Goal: Task Accomplishment & Management: Use online tool/utility

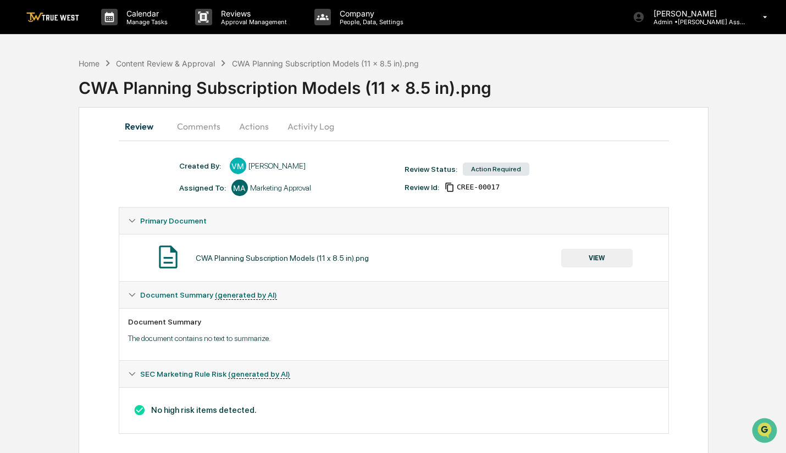
click at [605, 257] on button "VIEW" at bounding box center [596, 258] width 71 height 19
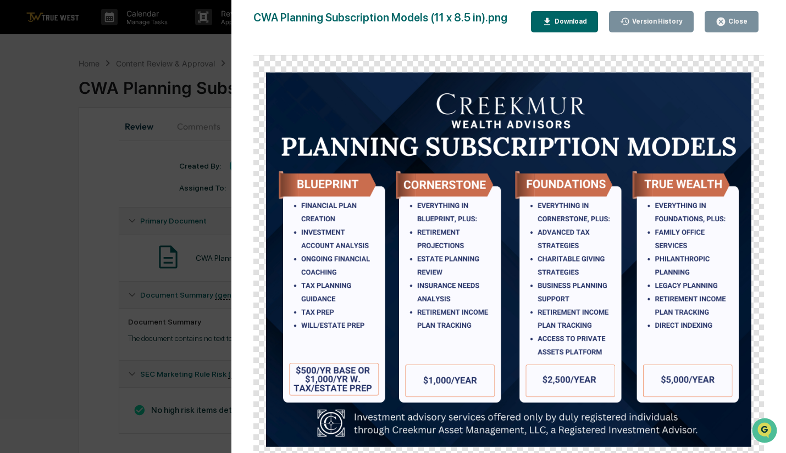
click at [723, 21] on icon "button" at bounding box center [721, 21] width 10 height 10
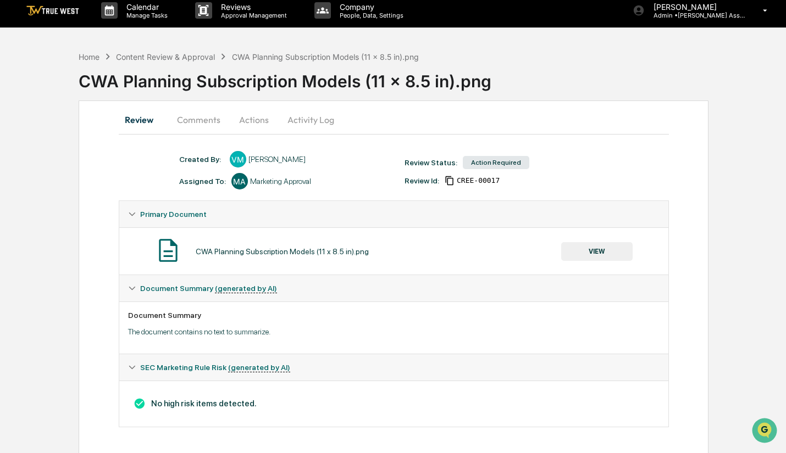
scroll to position [10, 0]
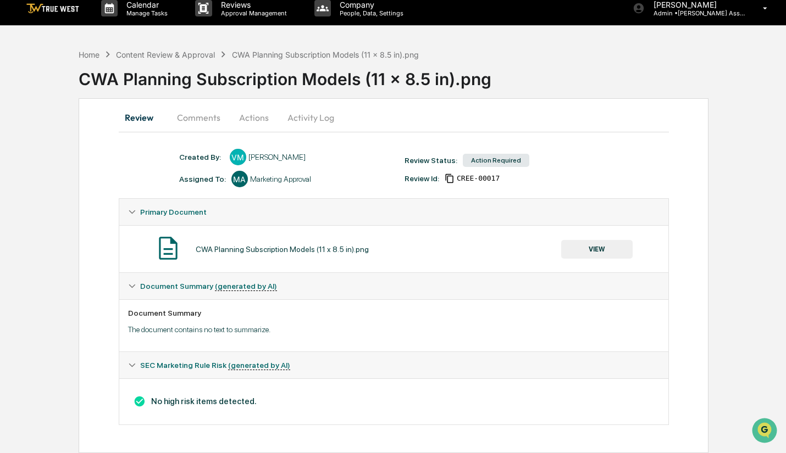
click at [253, 120] on button "Actions" at bounding box center [253, 117] width 49 height 26
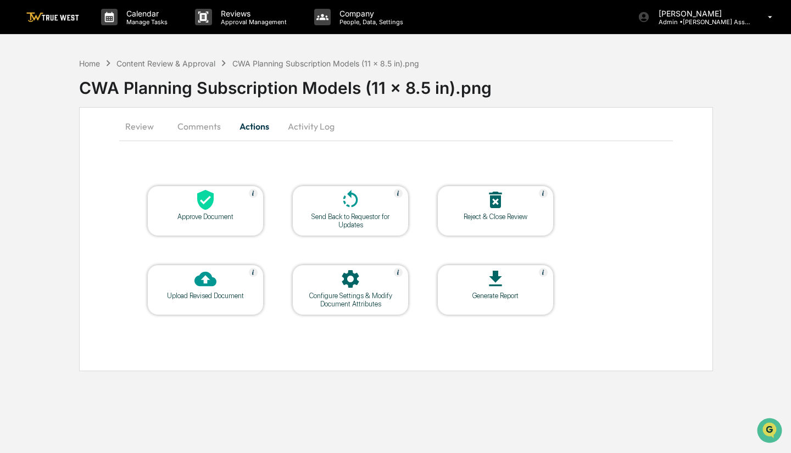
click at [221, 219] on div "Approve Document" at bounding box center [205, 217] width 99 height 8
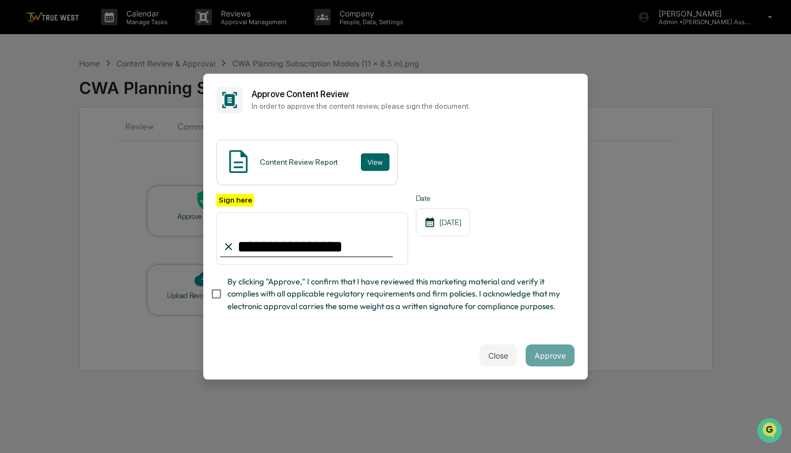
click at [248, 244] on input "**********" at bounding box center [313, 238] width 192 height 53
type input "**********"
click at [250, 363] on div "Close Approve" at bounding box center [395, 355] width 385 height 48
click at [560, 361] on button "Approve" at bounding box center [550, 356] width 49 height 22
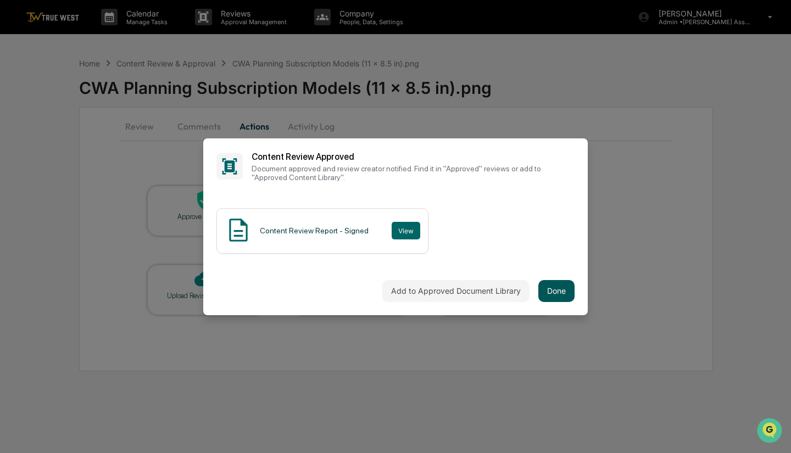
click at [546, 295] on button "Done" at bounding box center [557, 291] width 36 height 22
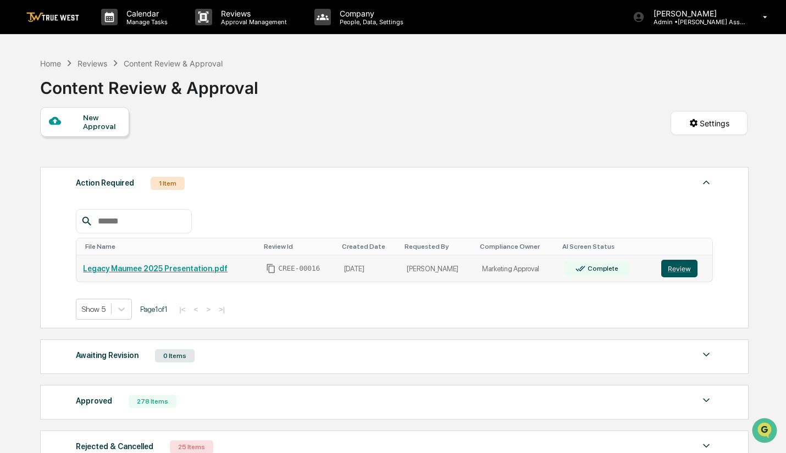
click at [683, 271] on button "Review" at bounding box center [679, 269] width 36 height 18
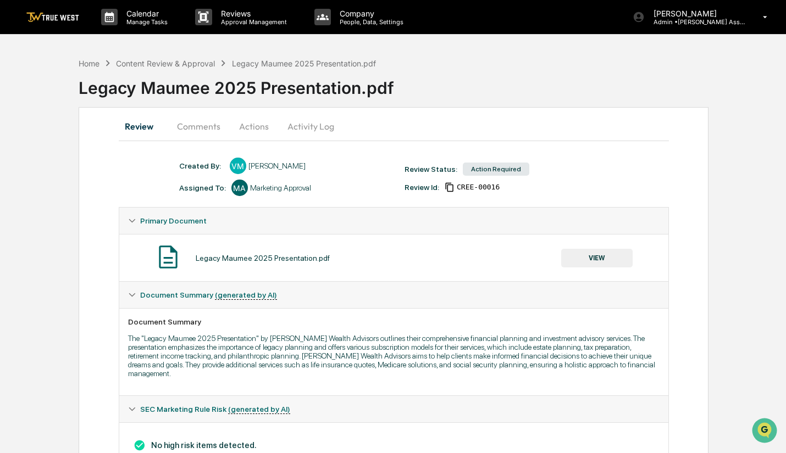
click at [597, 257] on button "VIEW" at bounding box center [596, 258] width 71 height 19
